Goal: Information Seeking & Learning: Learn about a topic

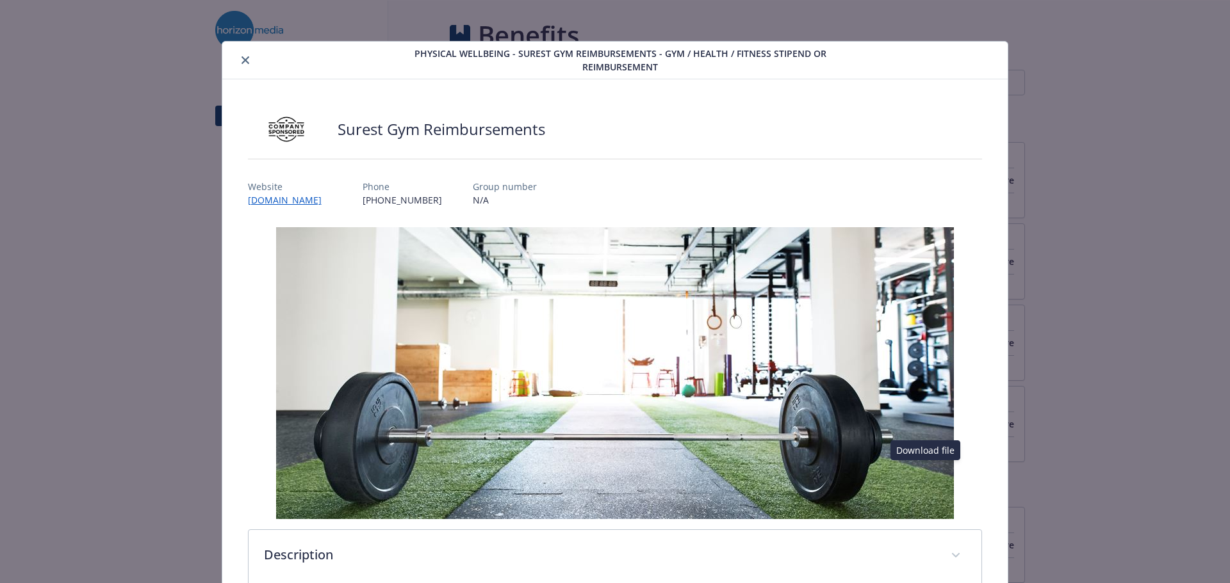
scroll to position [551, 0]
